Goal: Obtain resource: Download file/media

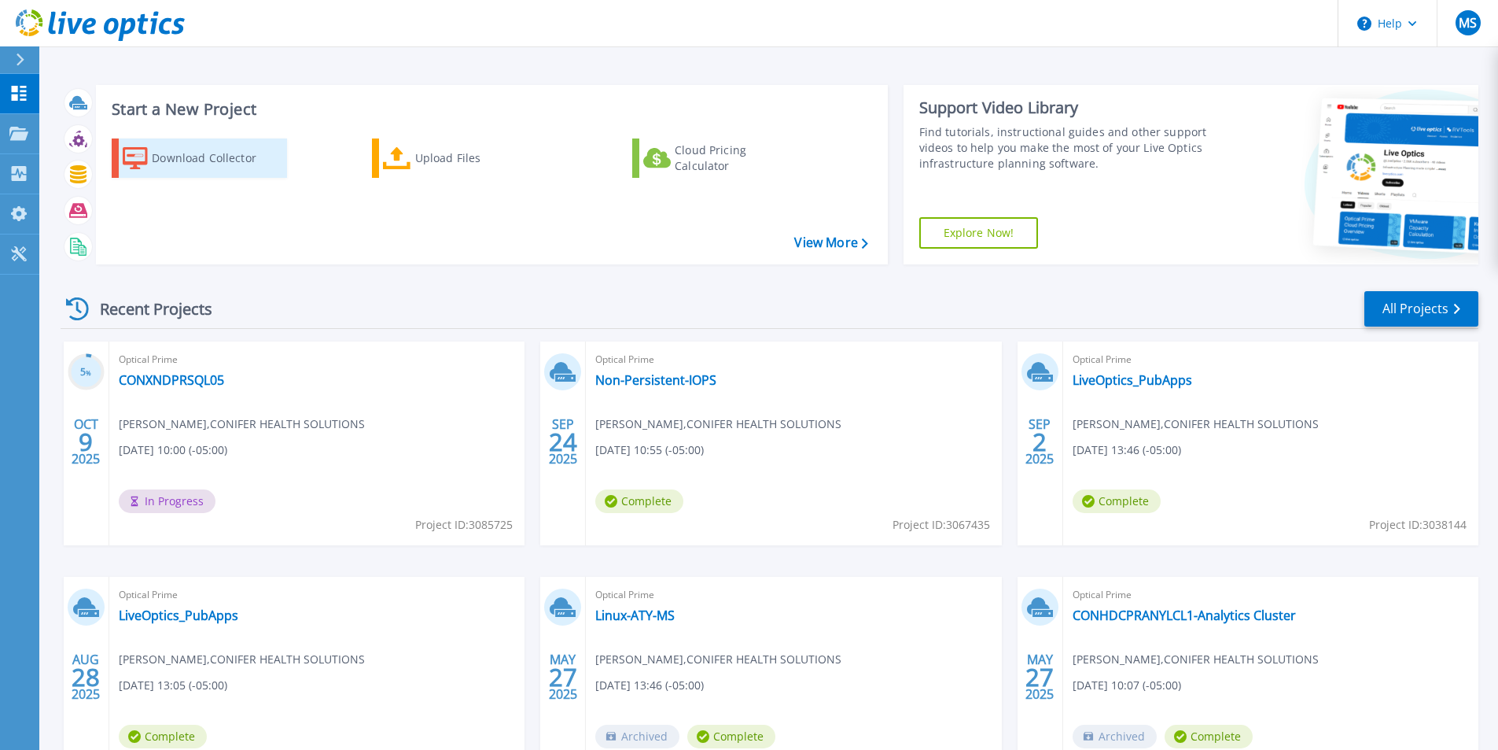
click at [234, 157] on div "Download Collector" at bounding box center [215, 157] width 126 height 31
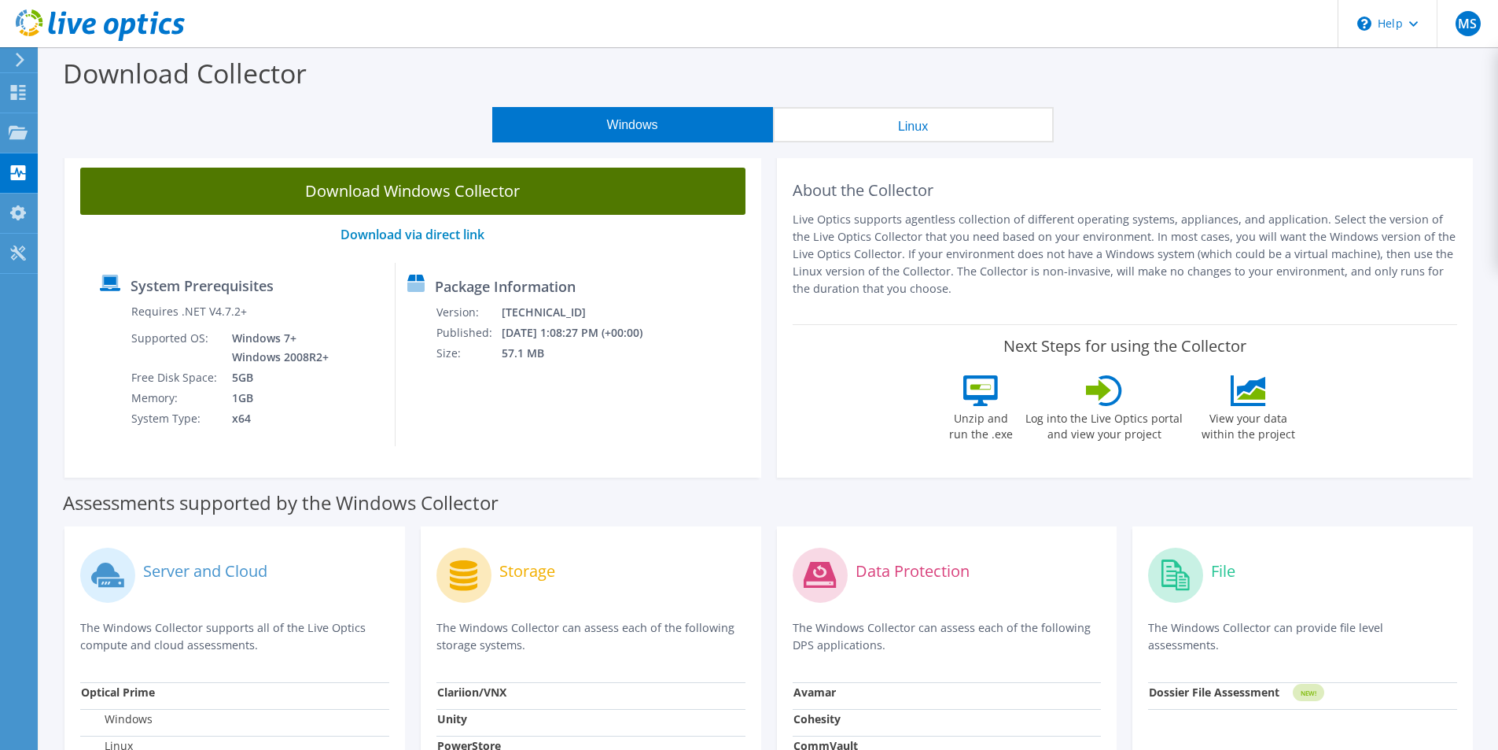
click at [450, 201] on link "Download Windows Collector" at bounding box center [412, 191] width 665 height 47
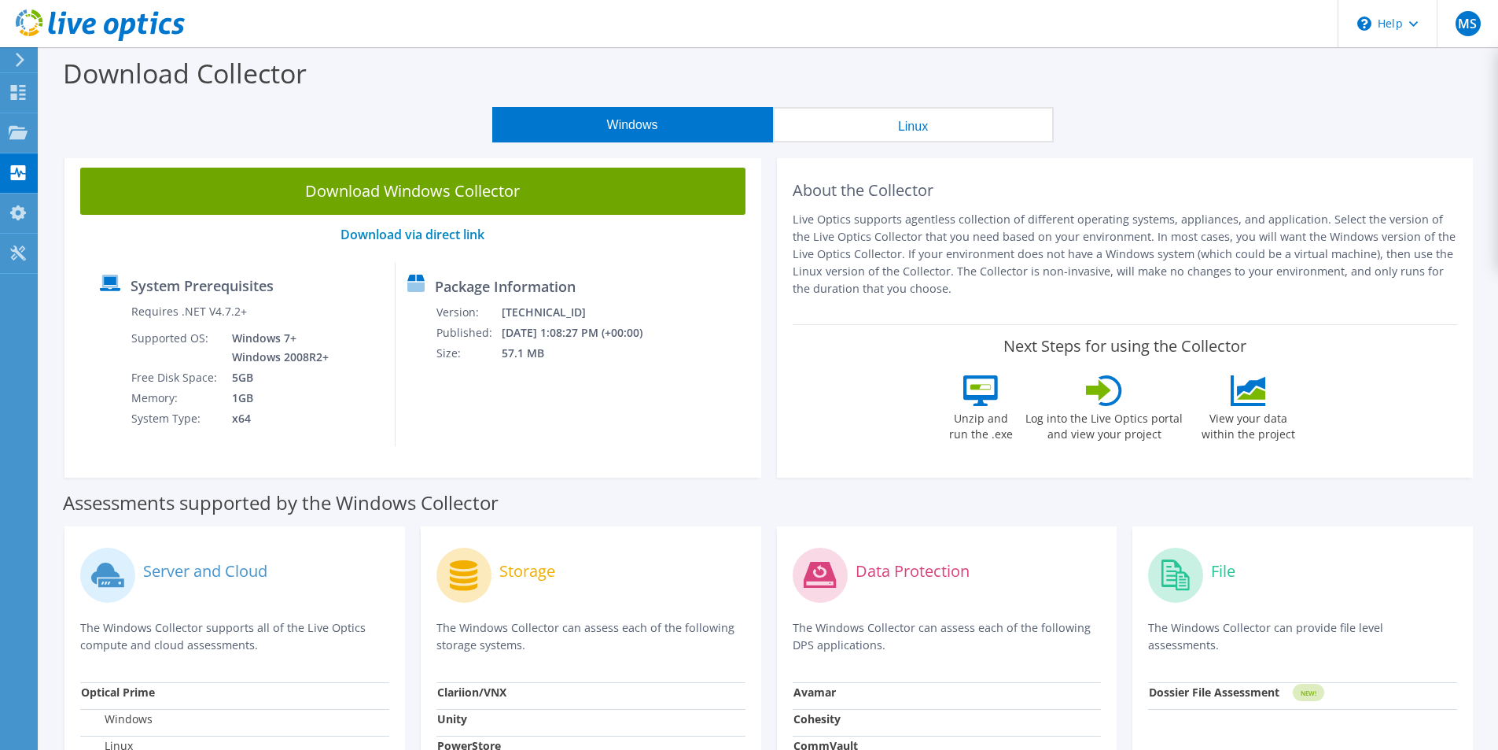
click at [1215, 20] on header "MS End User Mark Southerland mark.southerland@coniferhealth.com CONIFER HEALTH …" at bounding box center [749, 23] width 1498 height 47
click at [16, 90] on use at bounding box center [18, 92] width 15 height 15
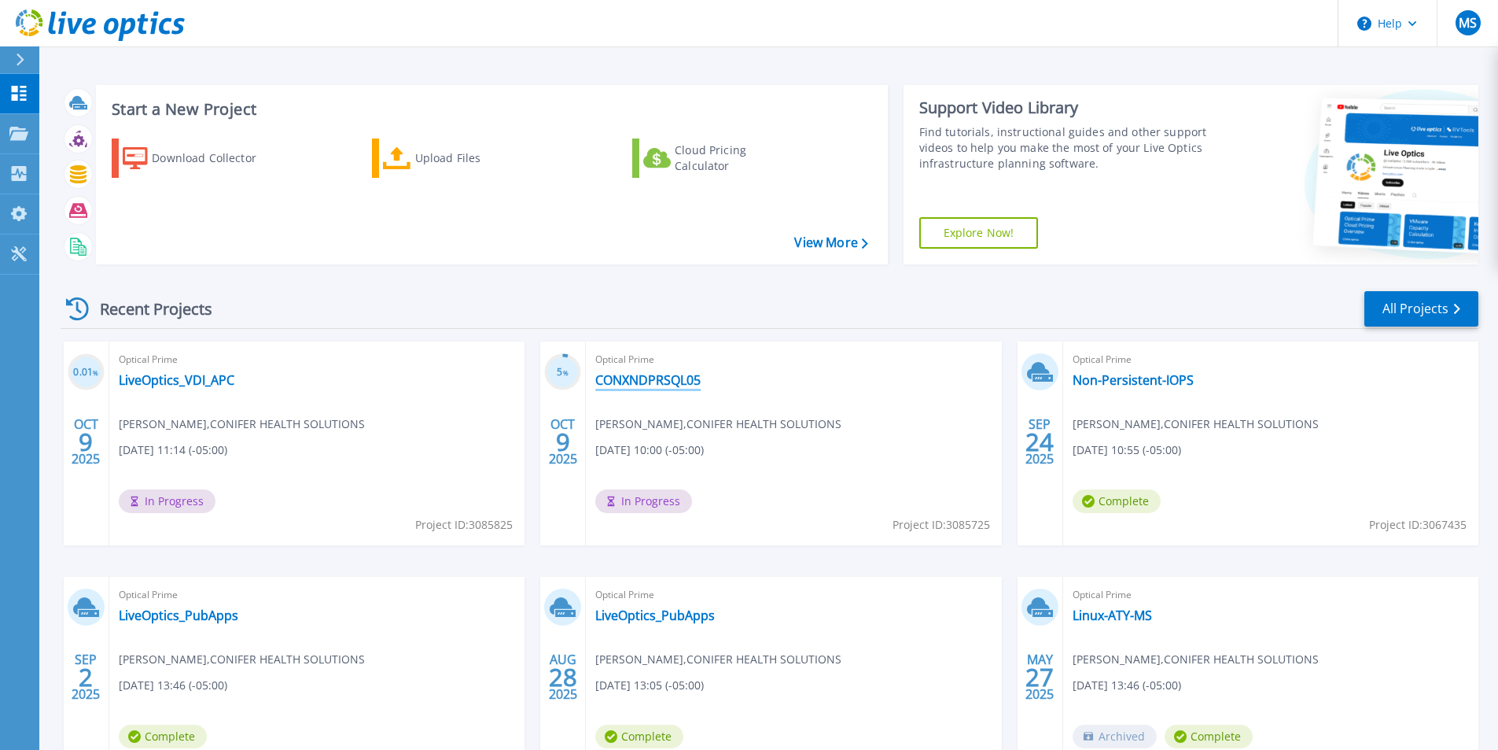
click at [652, 381] on link "CONXNDPRSQL05" at bounding box center [647, 380] width 105 height 16
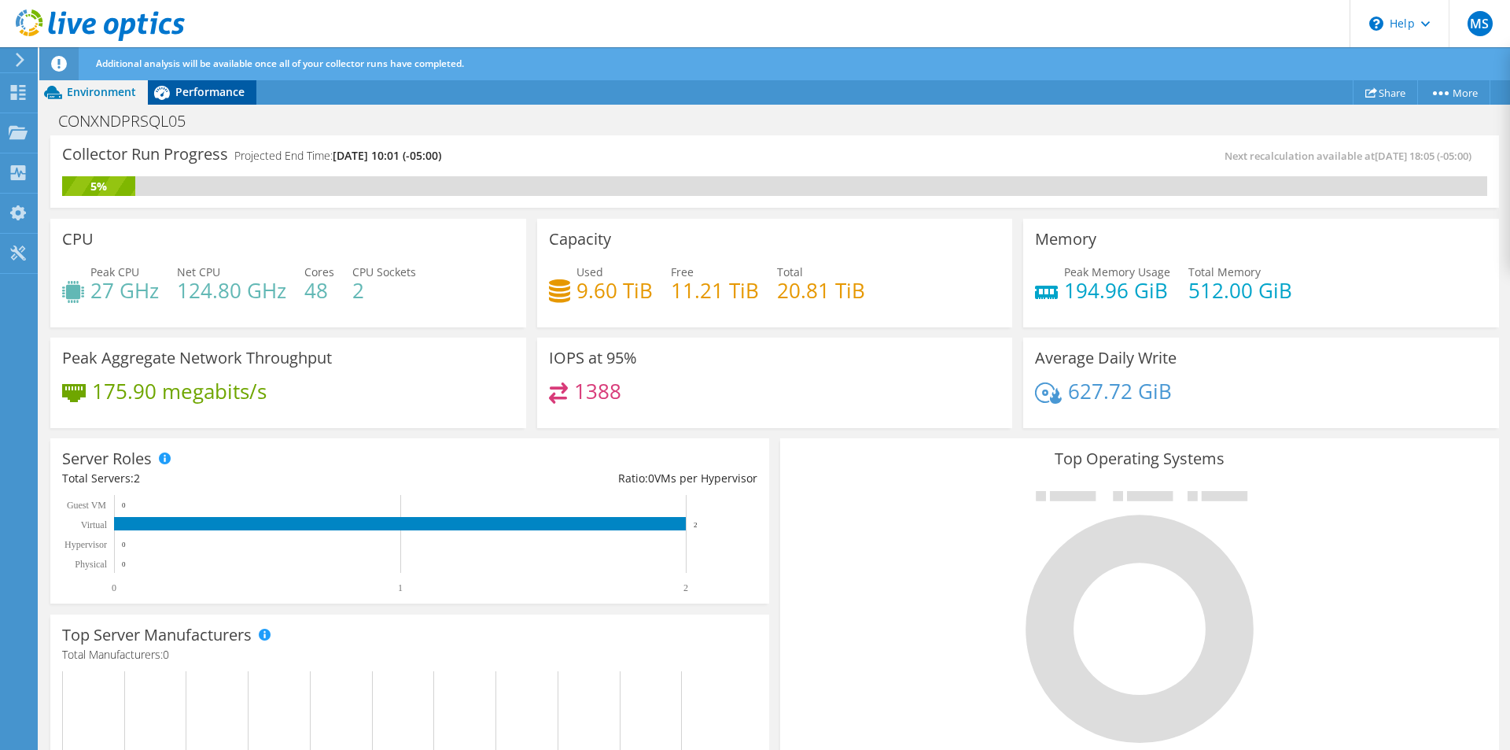
click at [198, 96] on span "Performance" at bounding box center [209, 91] width 69 height 15
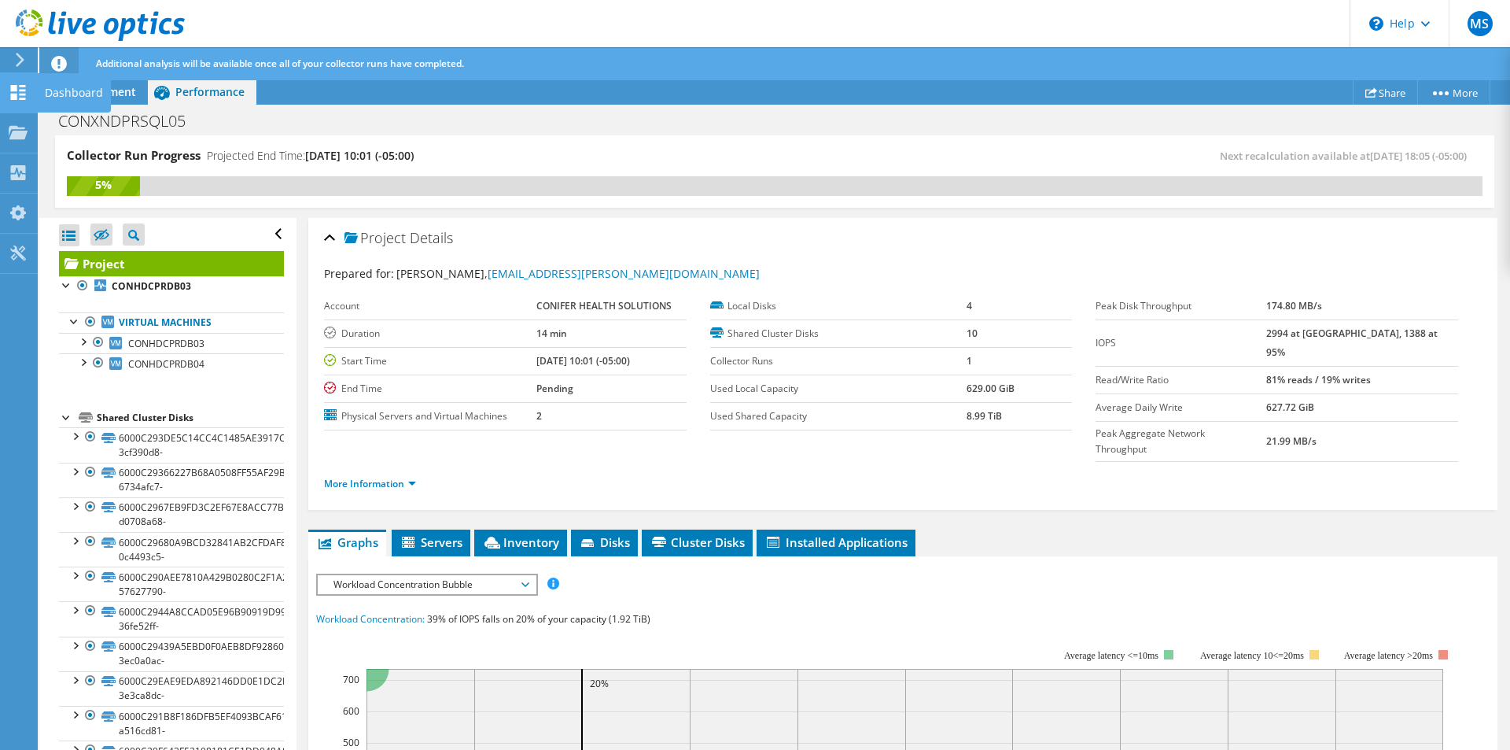
click at [17, 100] on div at bounding box center [18, 94] width 19 height 17
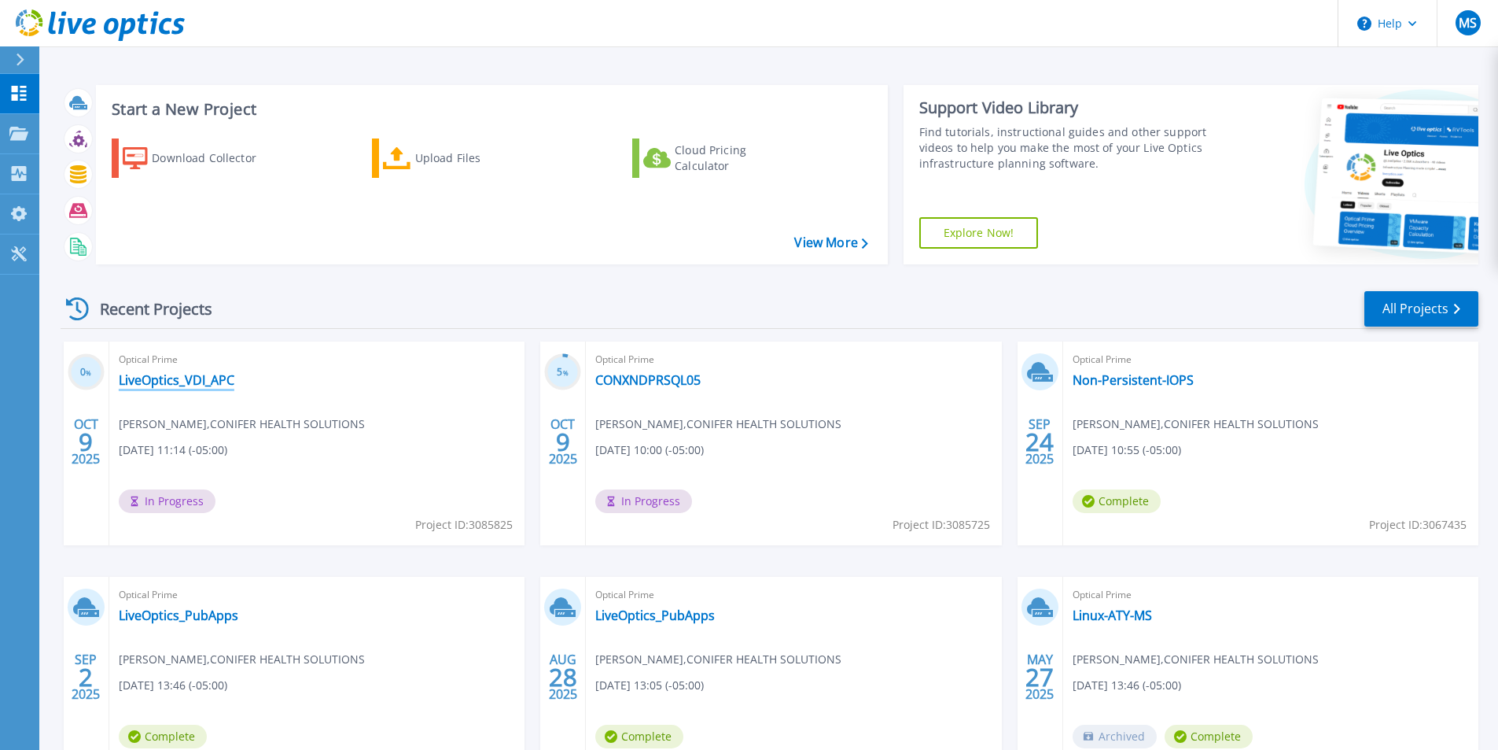
click at [204, 378] on link "LiveOptics_VDI_APC" at bounding box center [177, 380] width 116 height 16
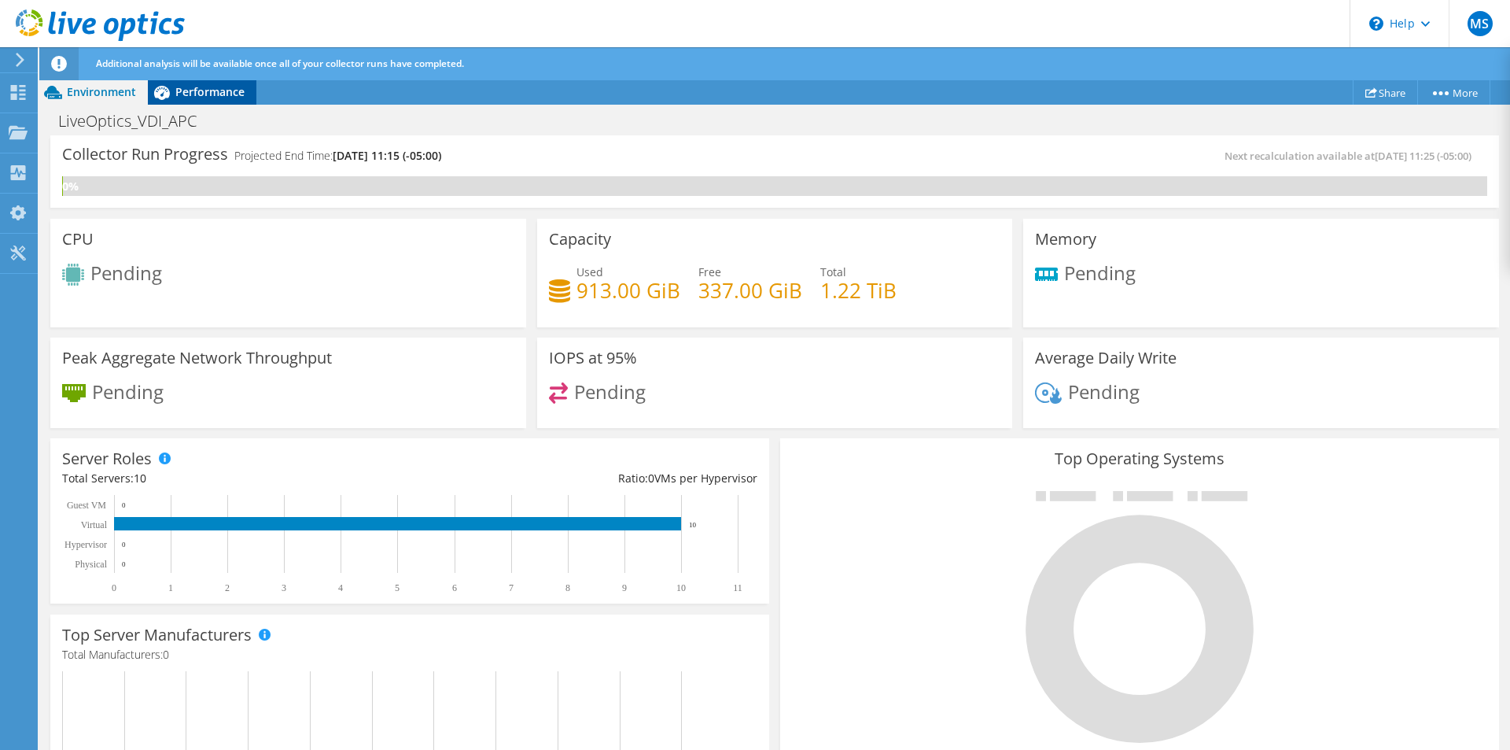
click at [208, 91] on span "Performance" at bounding box center [209, 91] width 69 height 15
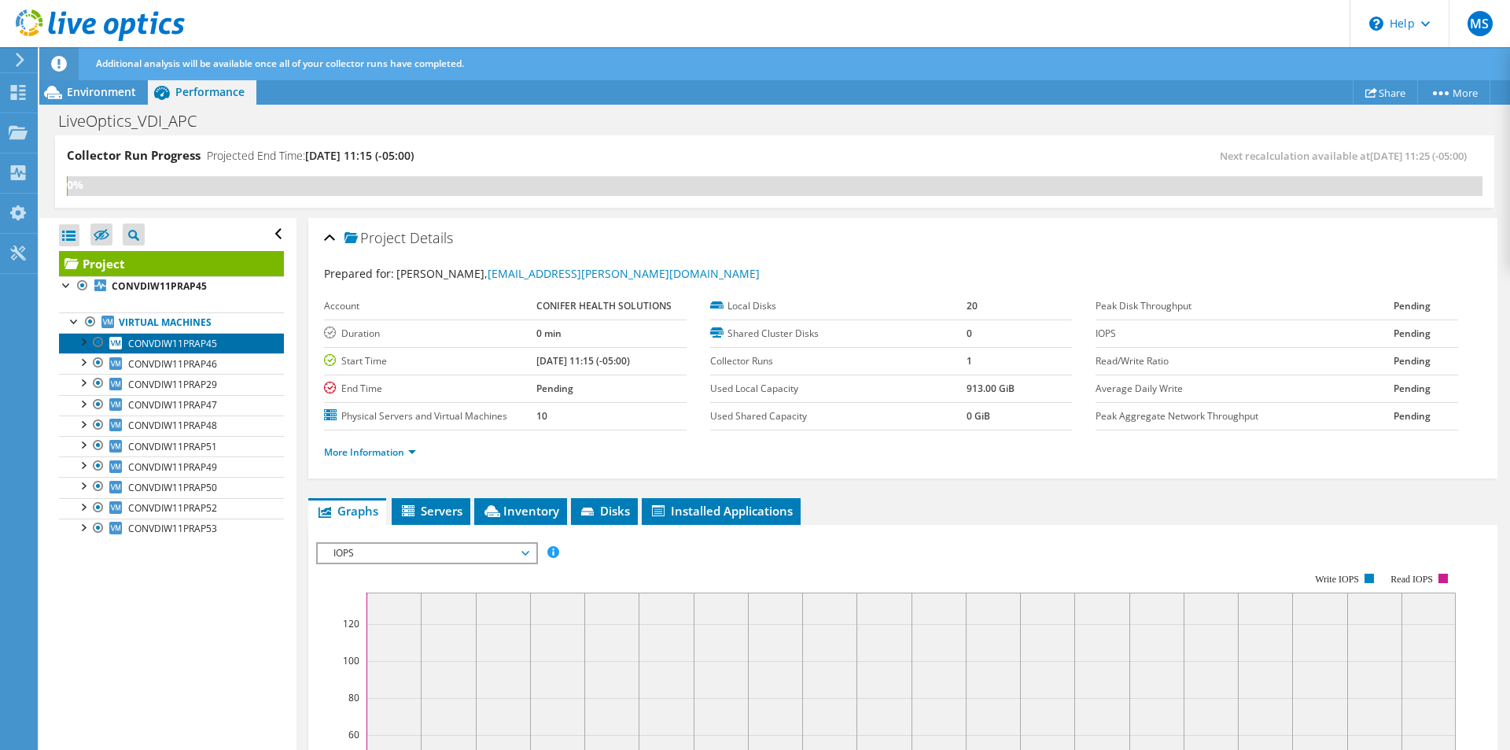
click at [192, 345] on span "CONVDIW11PRAP45" at bounding box center [172, 343] width 89 height 13
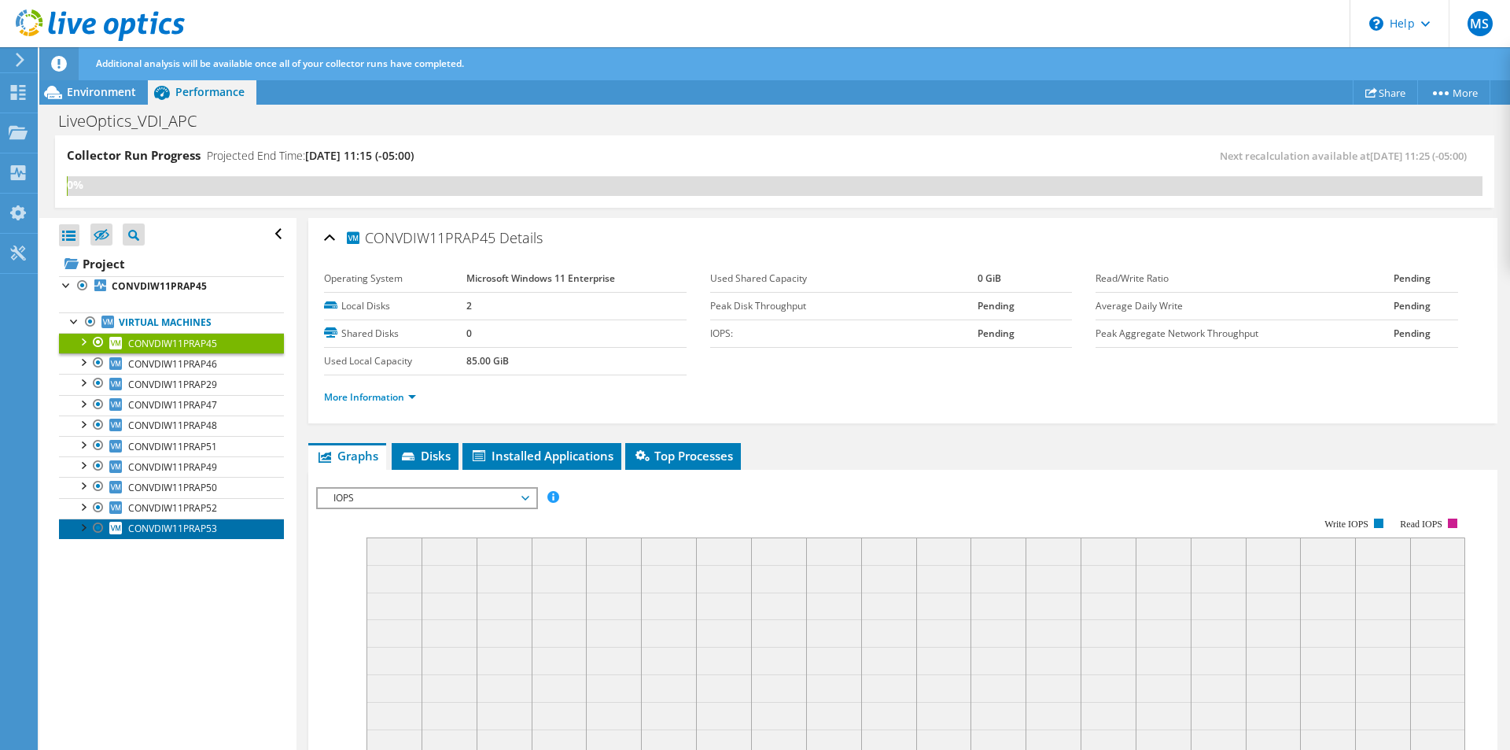
click at [186, 526] on span "CONVDIW11PRAP53" at bounding box center [172, 527] width 89 height 13
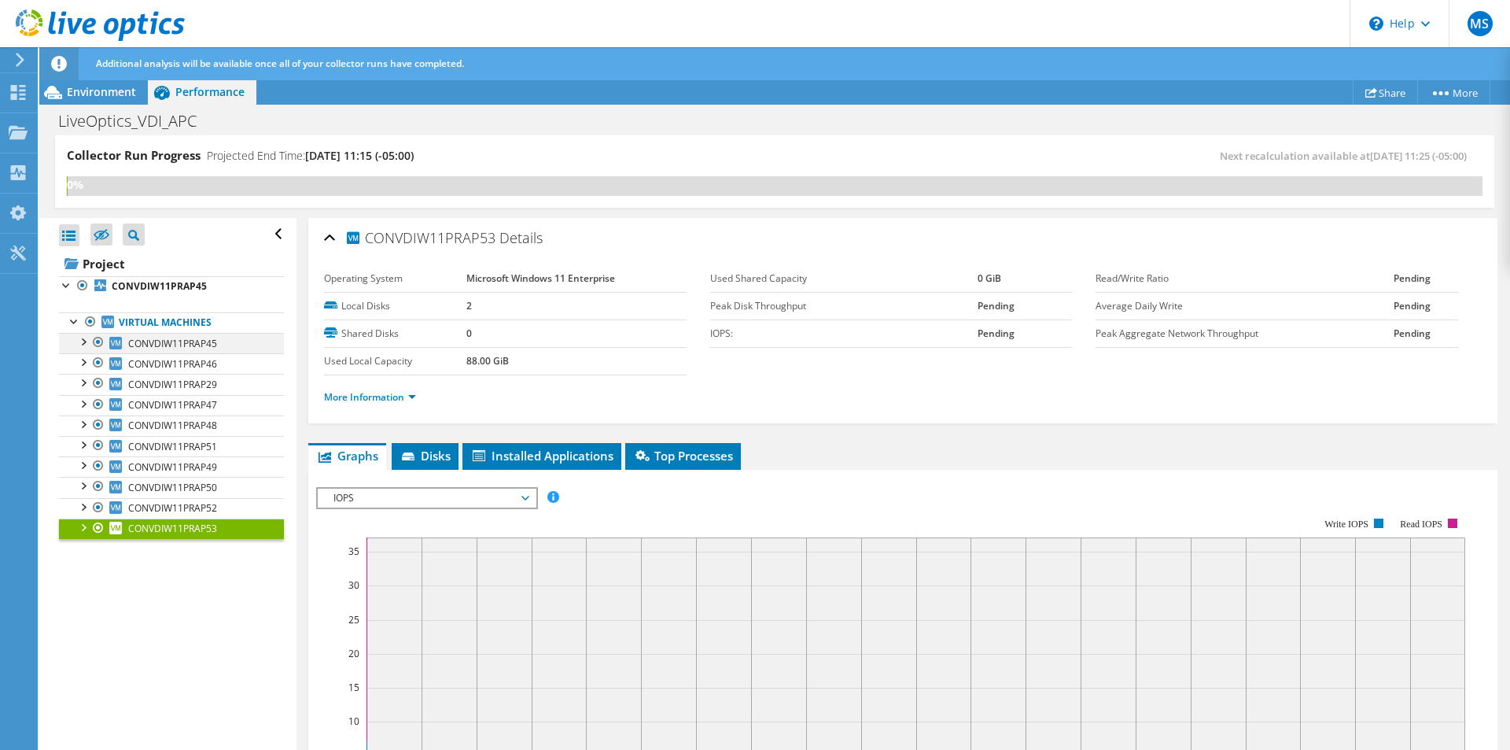
click at [84, 341] on div at bounding box center [83, 341] width 16 height 16
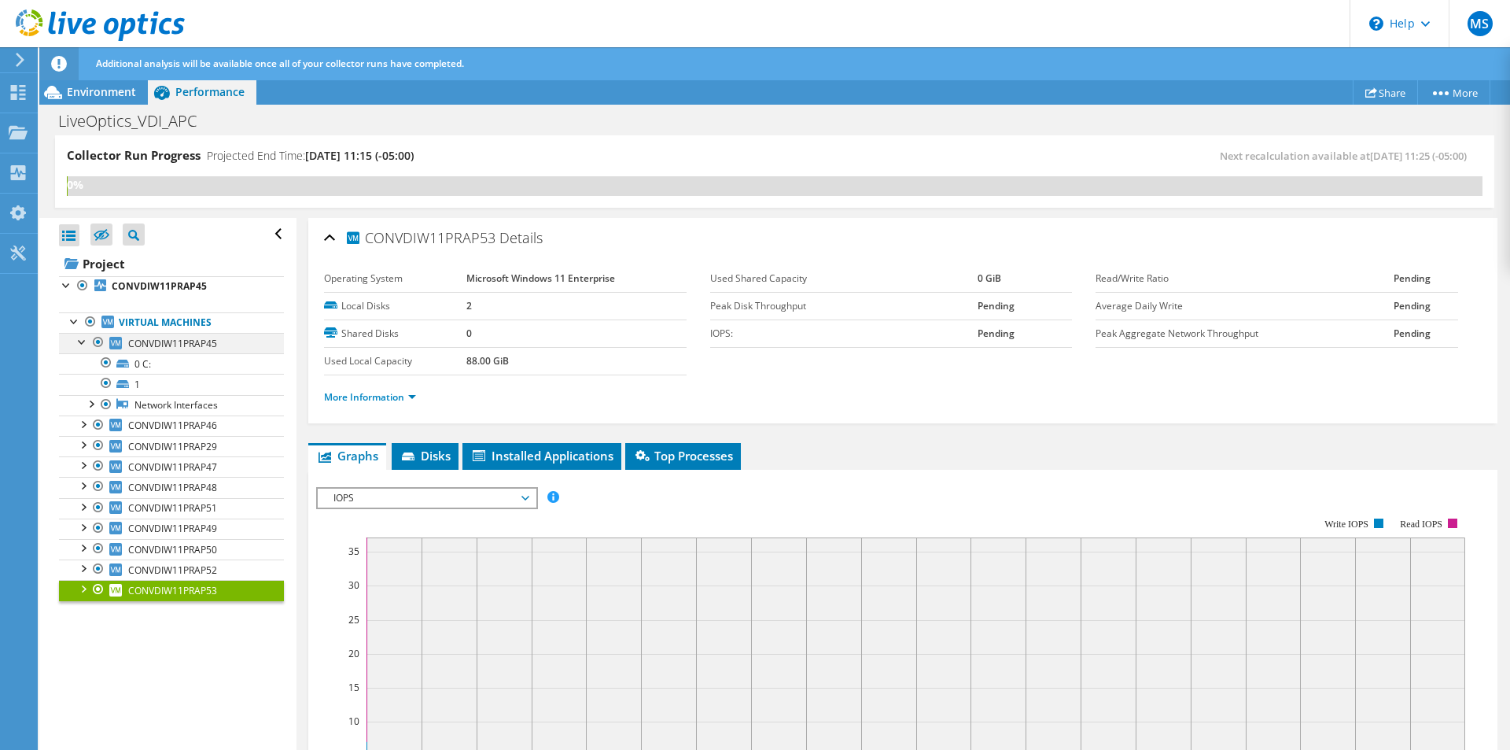
click at [84, 341] on div at bounding box center [83, 341] width 16 height 16
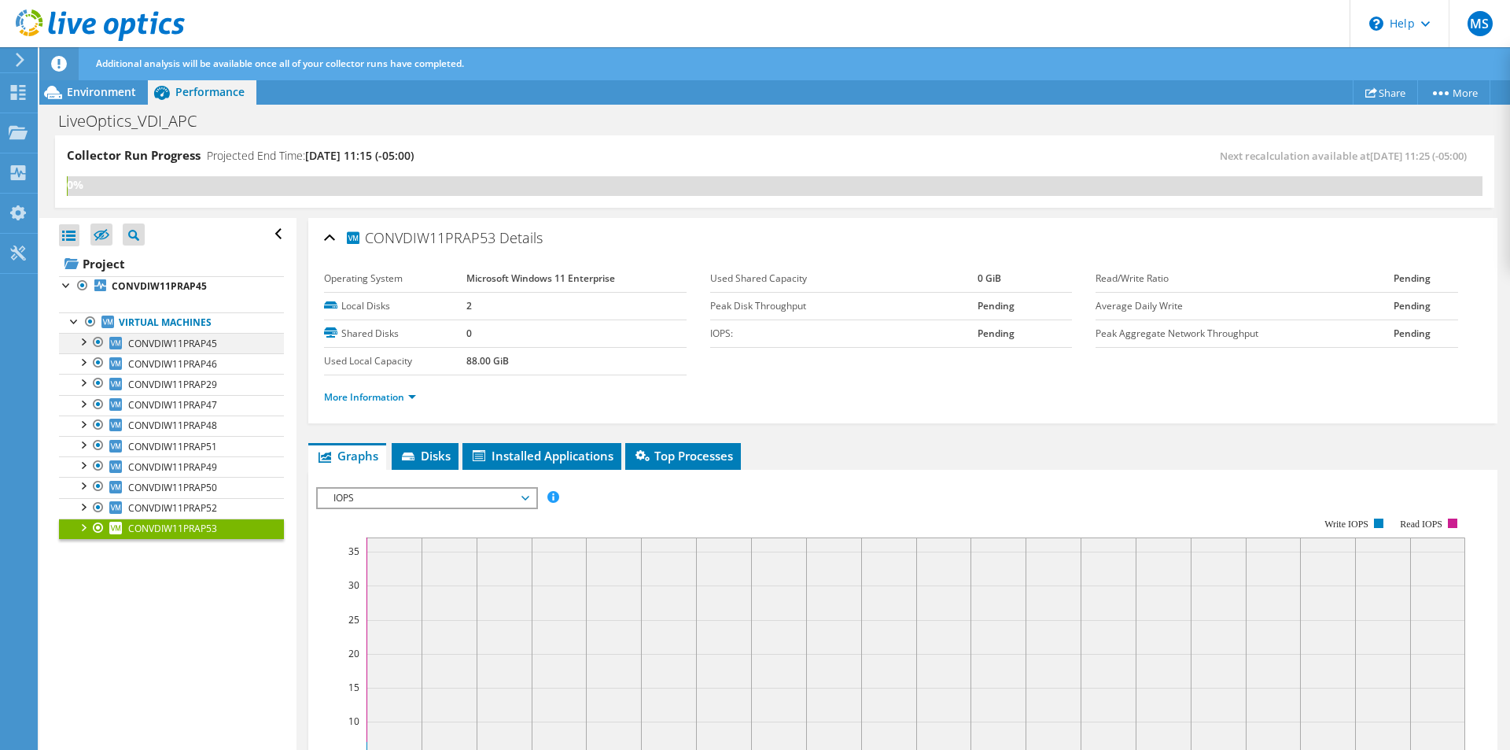
click at [84, 341] on div at bounding box center [83, 341] width 16 height 16
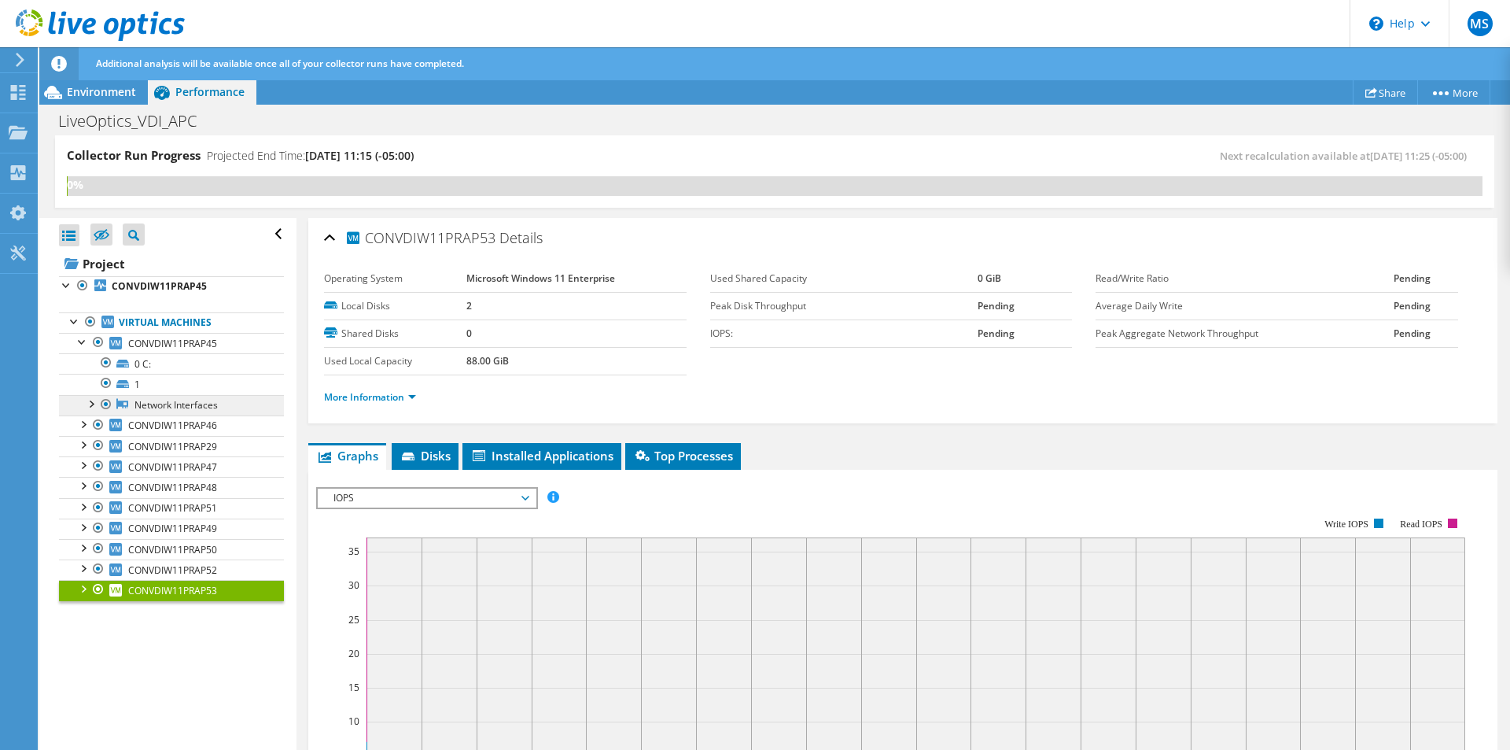
click at [170, 403] on link "Network Interfaces" at bounding box center [171, 405] width 225 height 20
click at [168, 366] on link "0 C:" at bounding box center [171, 363] width 225 height 20
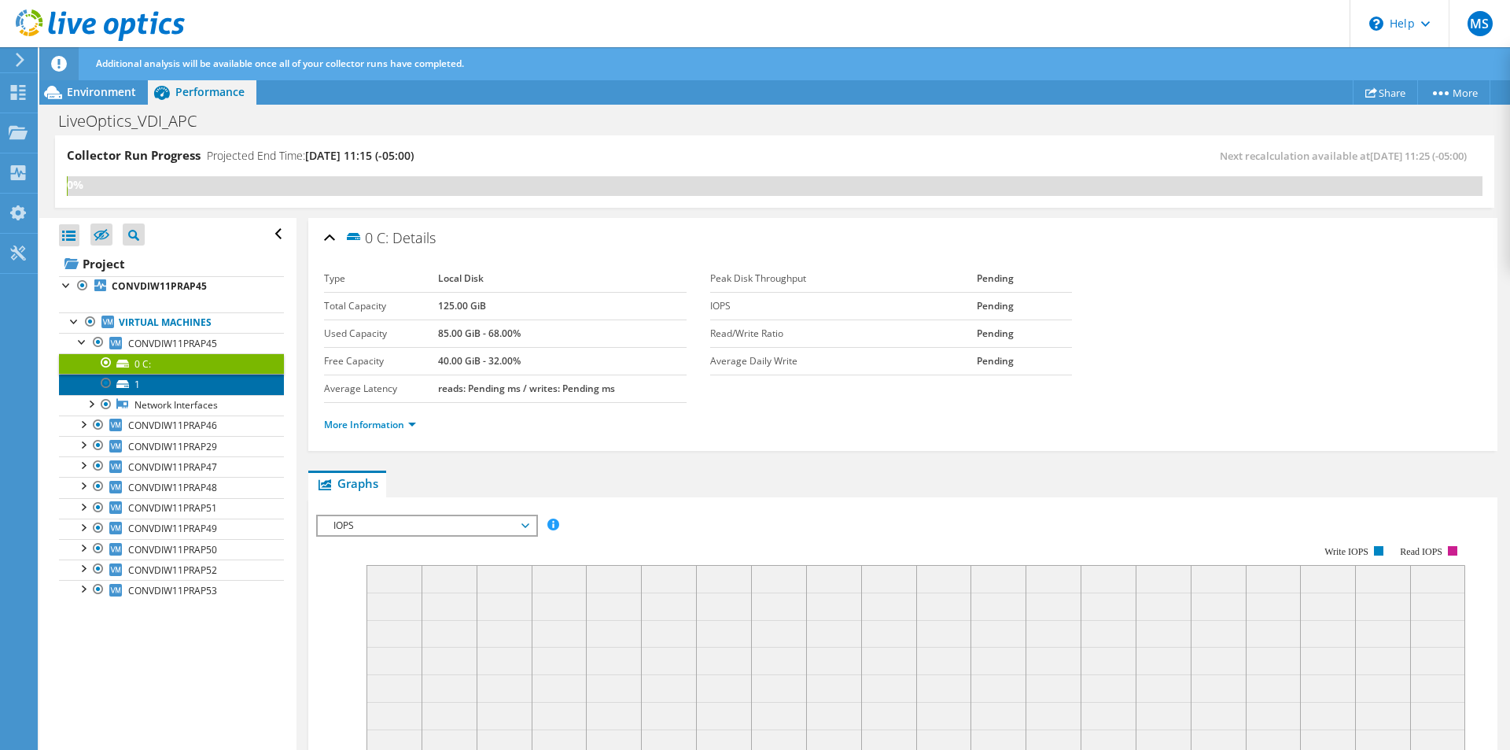
click at [152, 386] on link "1" at bounding box center [171, 384] width 225 height 20
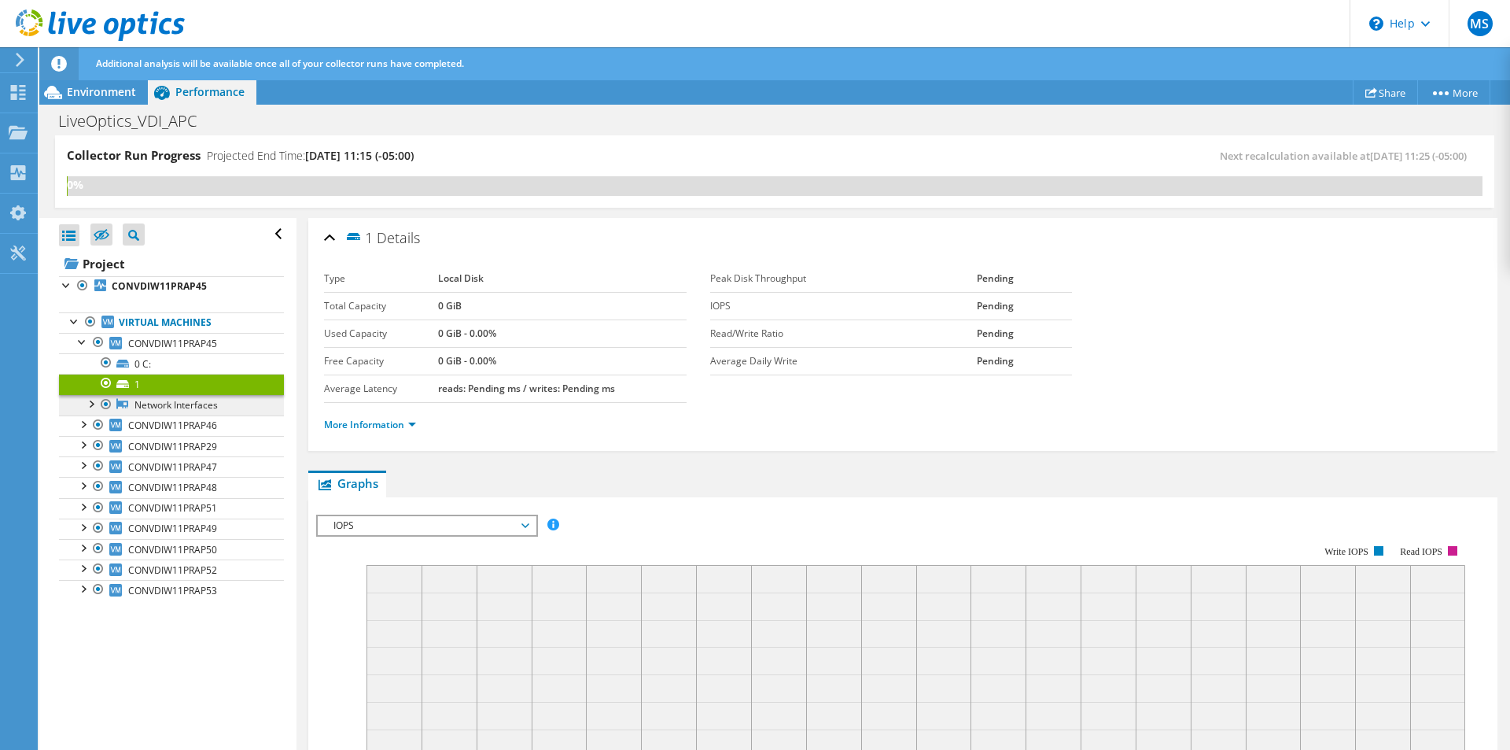
click at [157, 407] on link "Network Interfaces" at bounding box center [171, 405] width 225 height 20
click at [153, 338] on span "CONVDIW11PRAP45" at bounding box center [172, 343] width 89 height 13
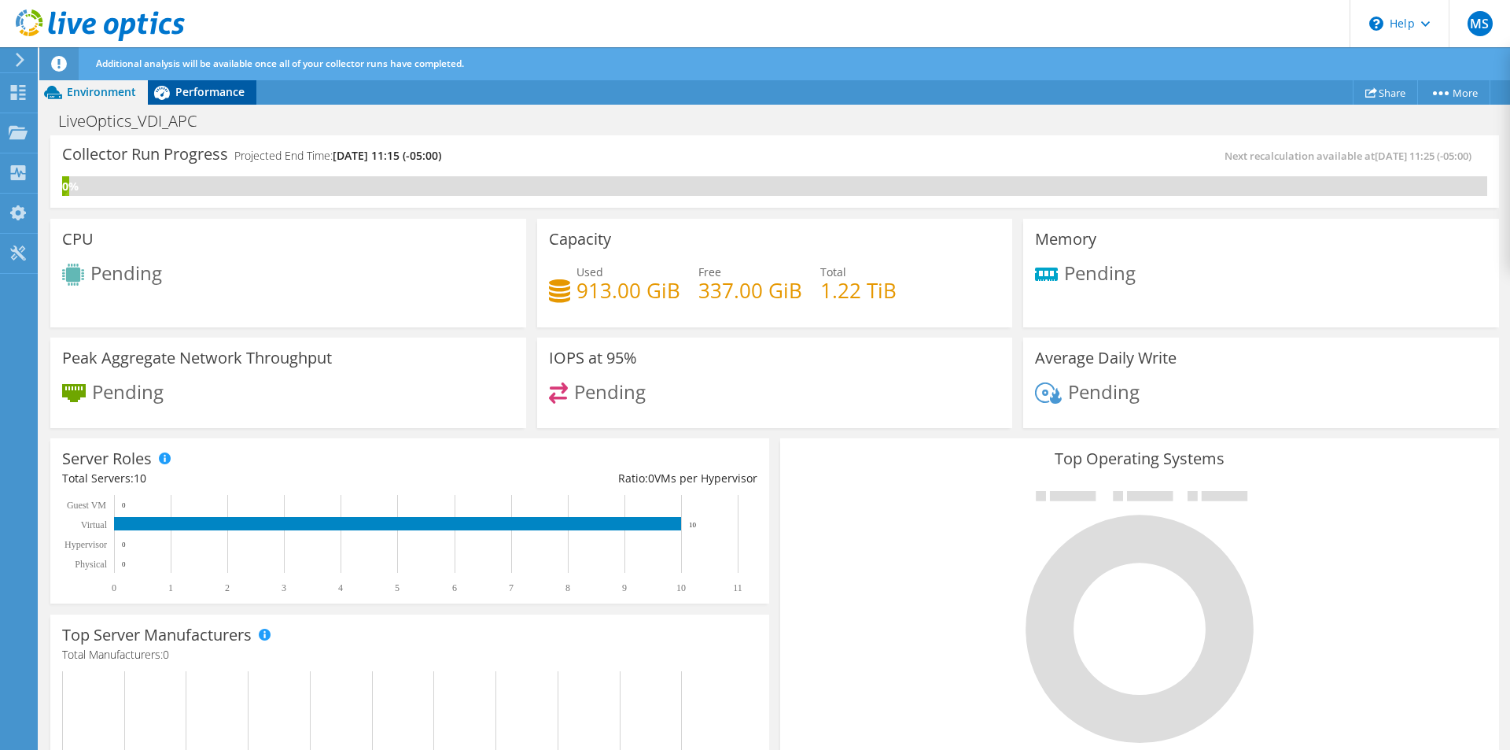
click at [207, 91] on span "Performance" at bounding box center [209, 91] width 69 height 15
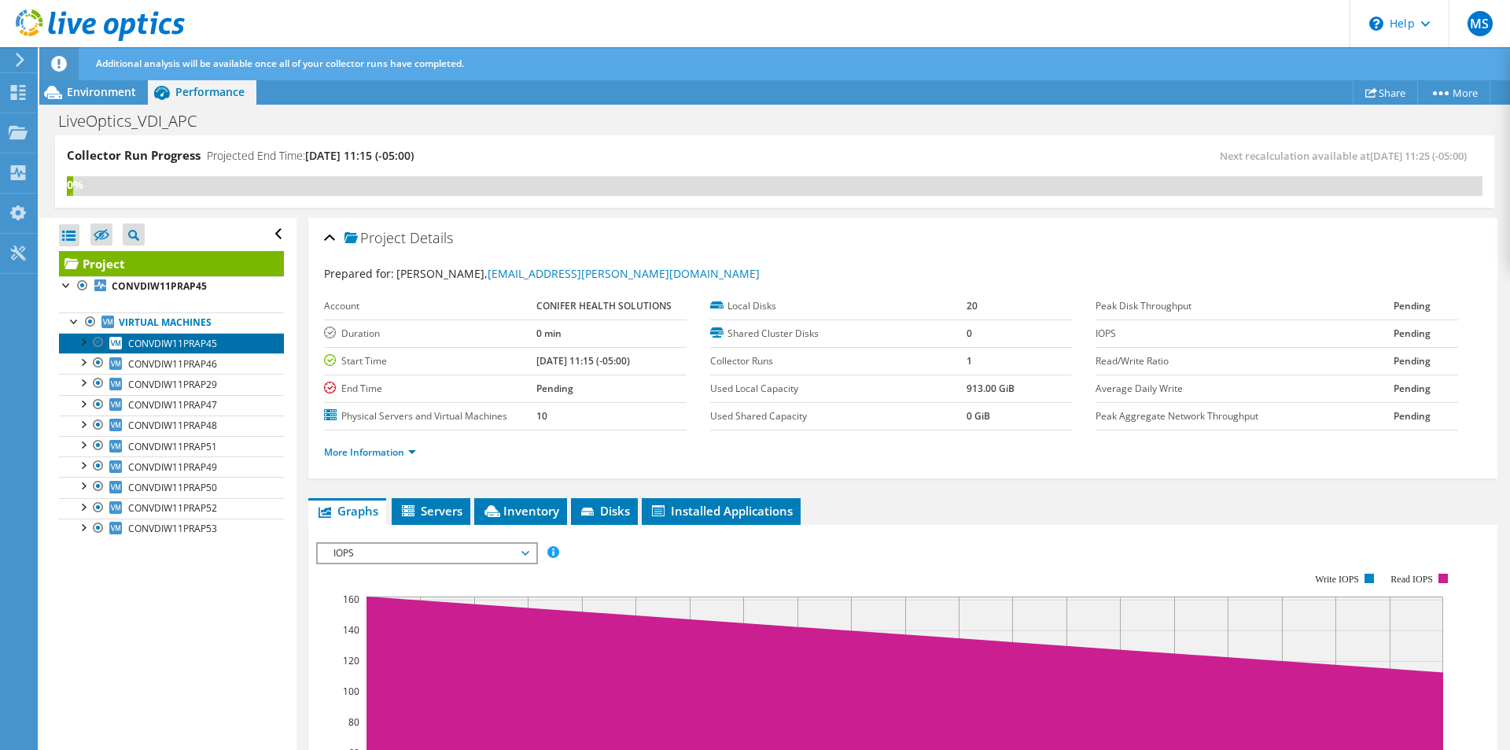
click at [170, 341] on span "CONVDIW11PRAP45" at bounding box center [172, 343] width 89 height 13
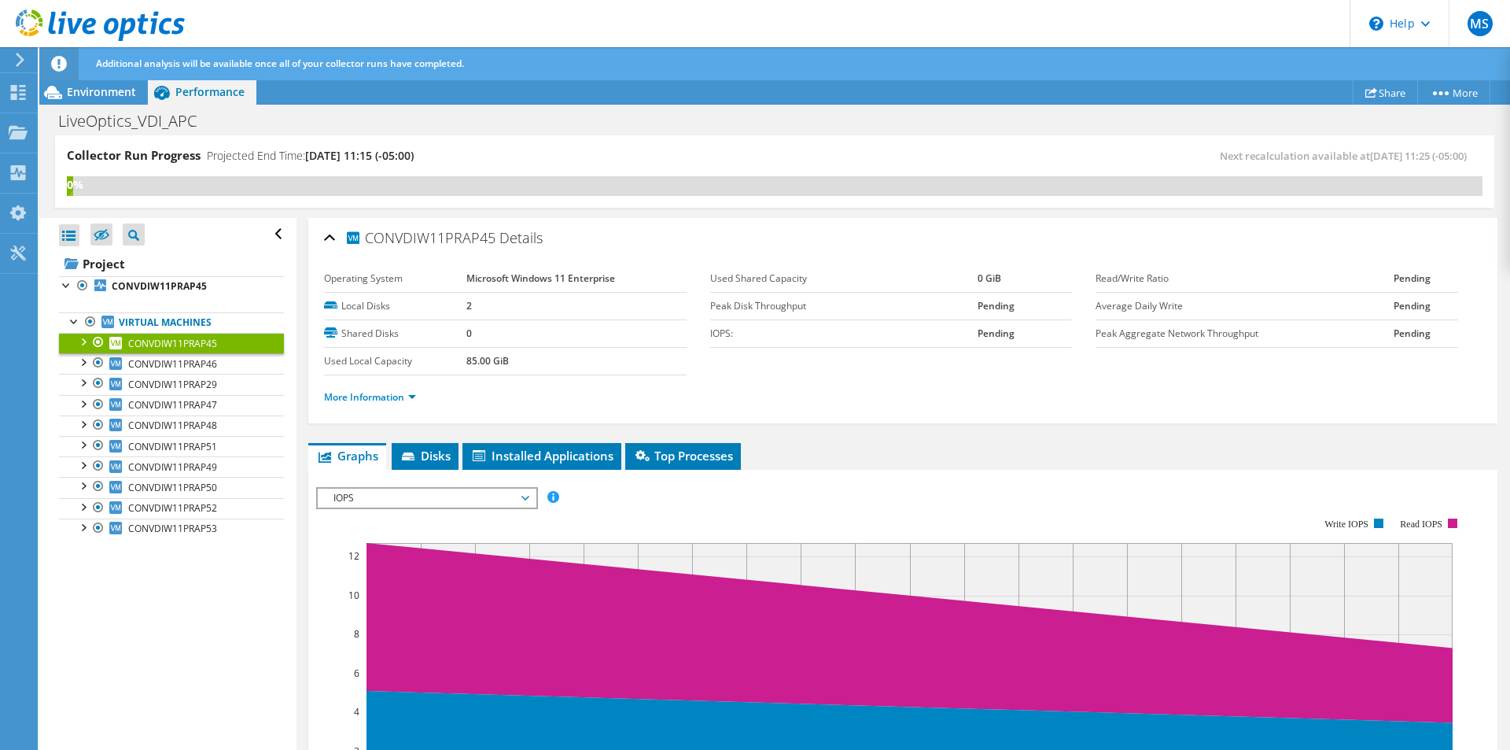
click at [528, 499] on span "IOPS" at bounding box center [427, 497] width 202 height 19
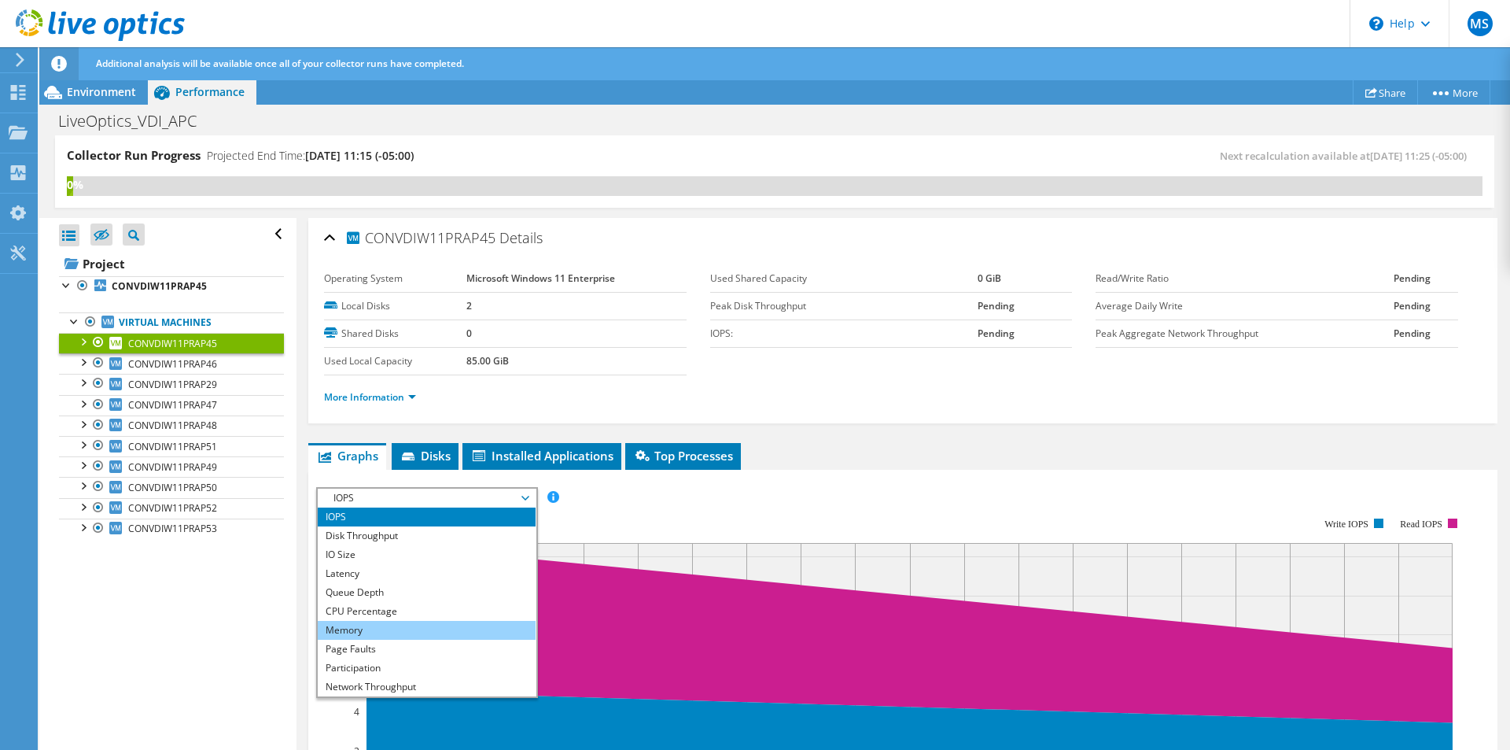
click at [363, 629] on li "Memory" at bounding box center [427, 630] width 218 height 19
